Goal: Go to known website: Go to known website

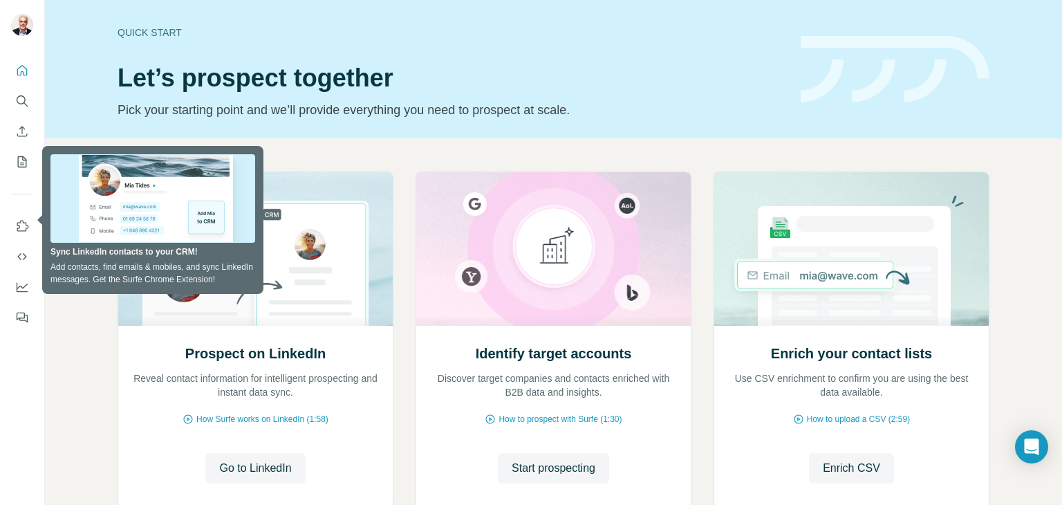
click at [695, 67] on h1 "Let’s prospect together" at bounding box center [451, 78] width 667 height 28
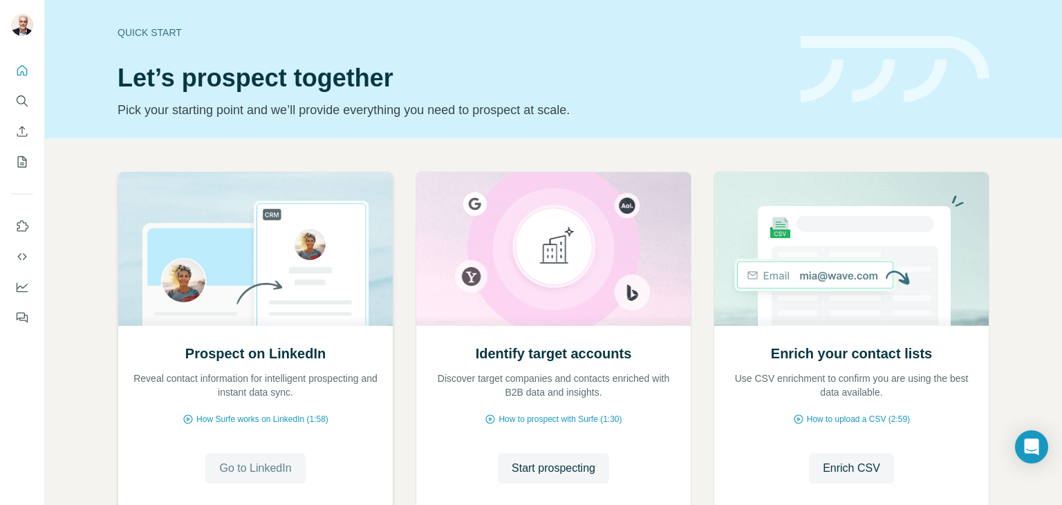
click at [257, 468] on span "Go to LinkedIn" at bounding box center [255, 468] width 72 height 17
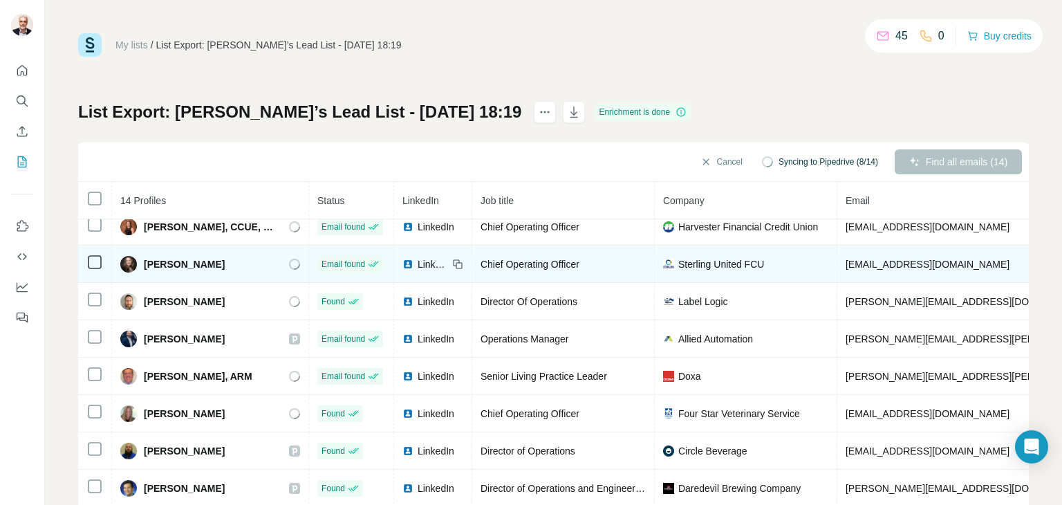
scroll to position [119, 0]
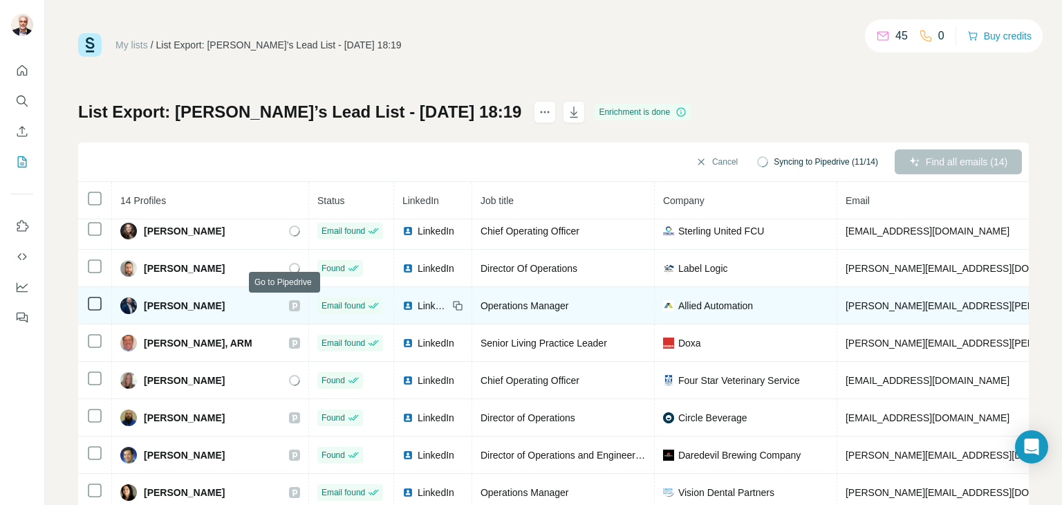
click at [292, 302] on icon at bounding box center [294, 305] width 5 height 7
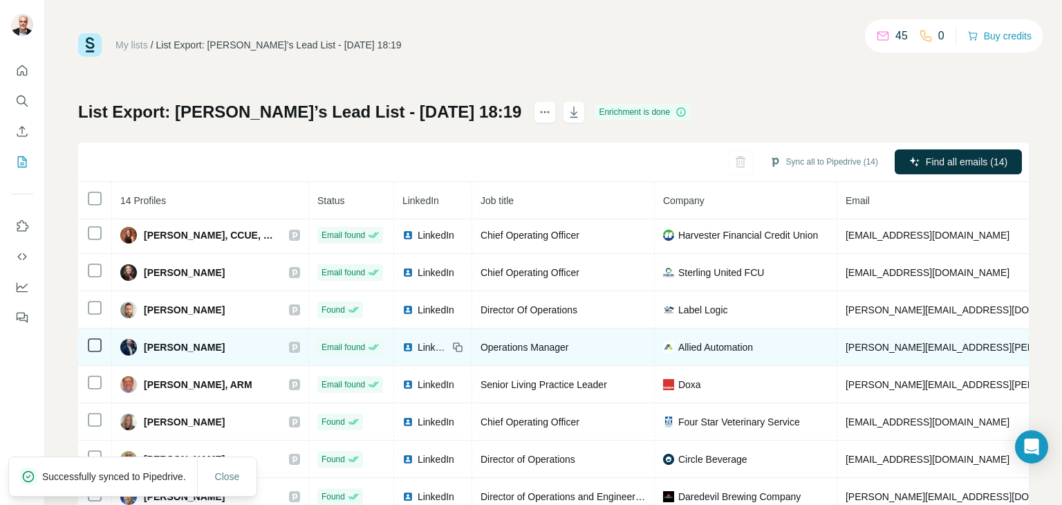
scroll to position [0, 0]
